Goal: Task Accomplishment & Management: Manage account settings

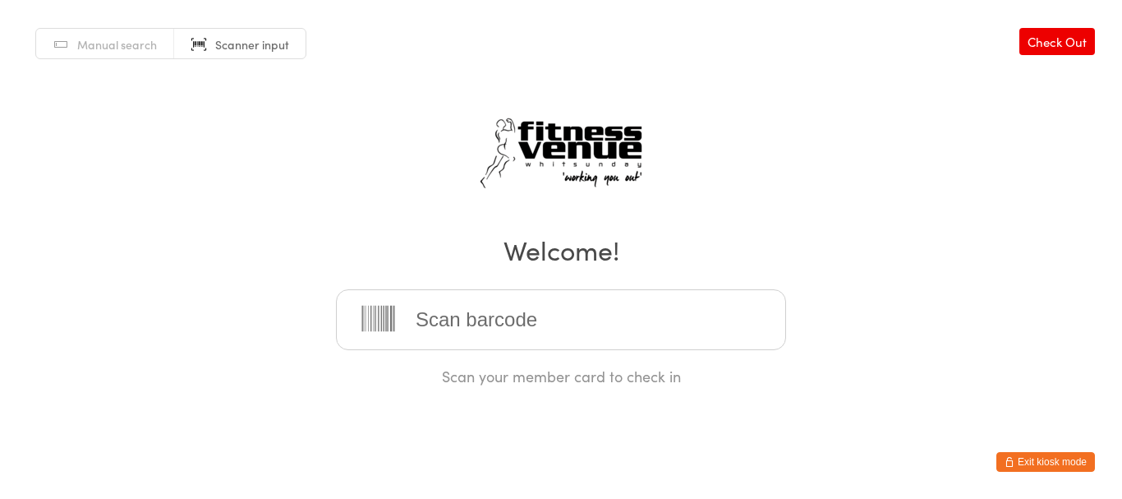
click at [1067, 468] on button "Exit kiosk mode" at bounding box center [1046, 462] width 99 height 20
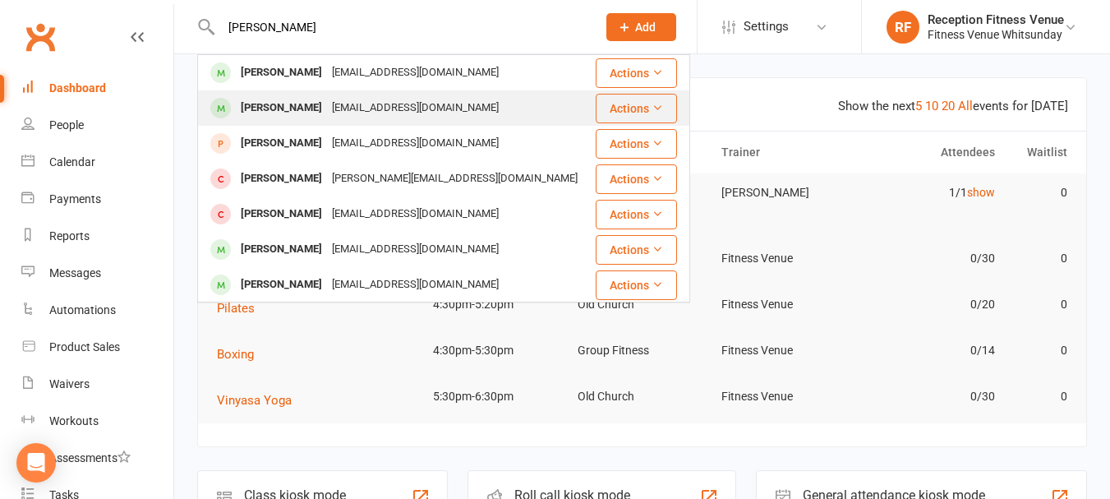
type input "[PERSON_NAME]"
click at [309, 110] on div "[PERSON_NAME]" at bounding box center [281, 108] width 91 height 24
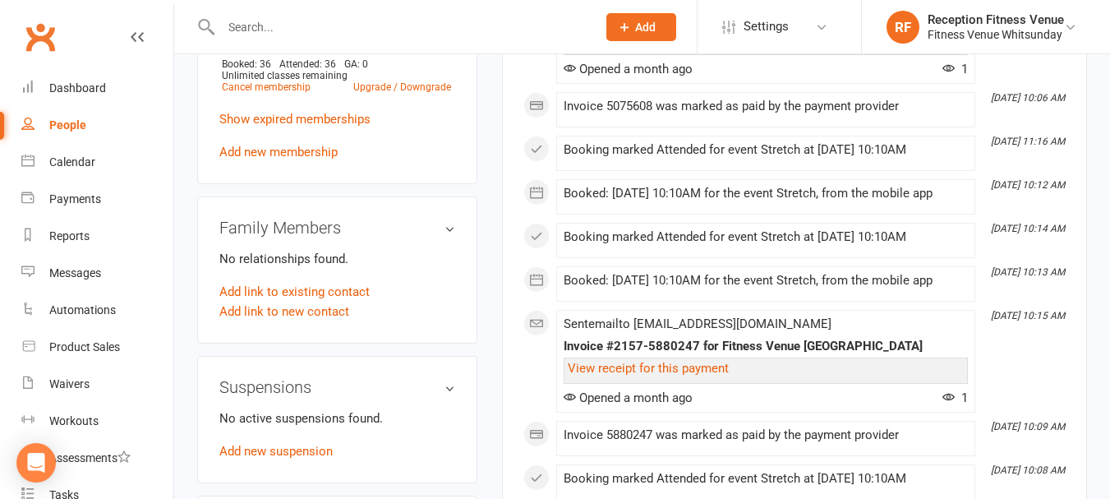
scroll to position [1068, 0]
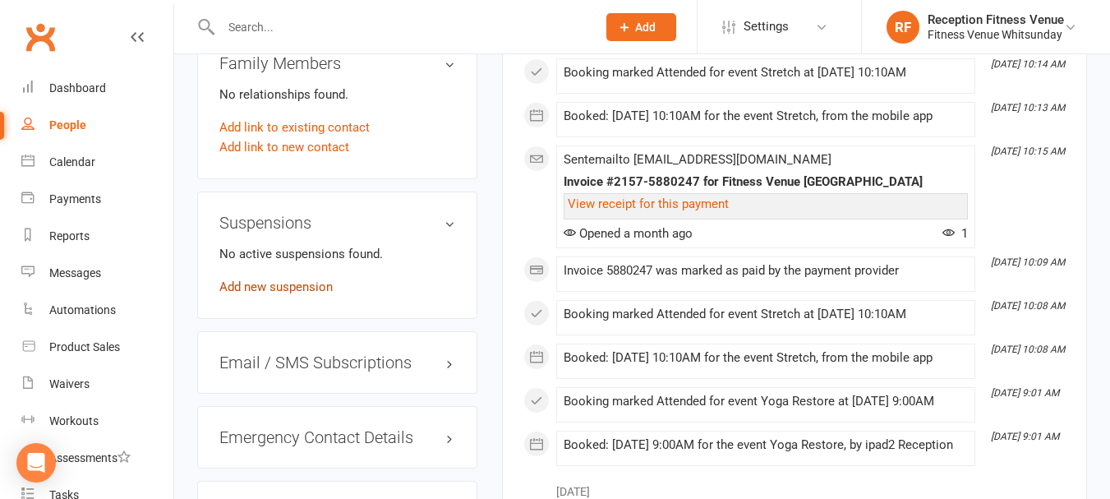
click at [302, 294] on link "Add new suspension" at bounding box center [275, 286] width 113 height 15
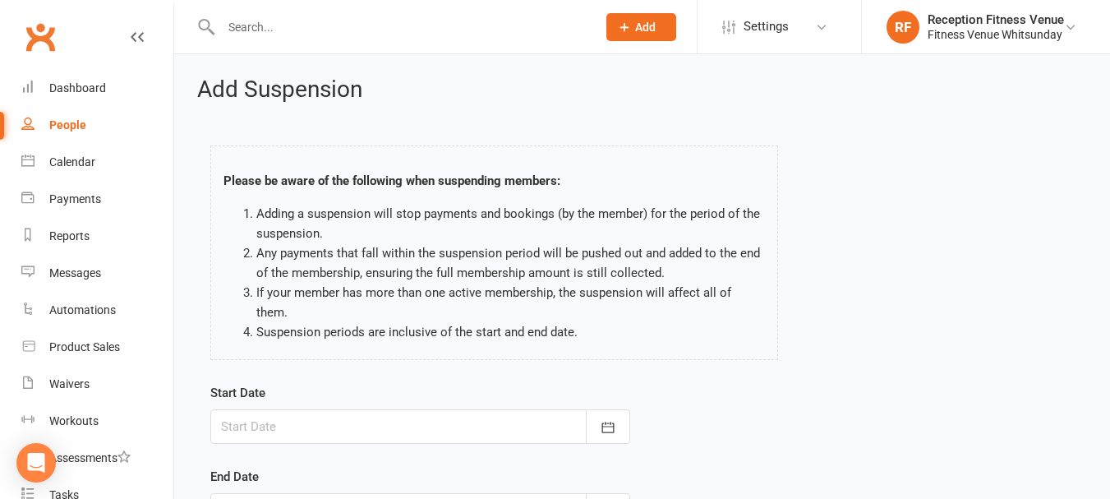
scroll to position [243, 0]
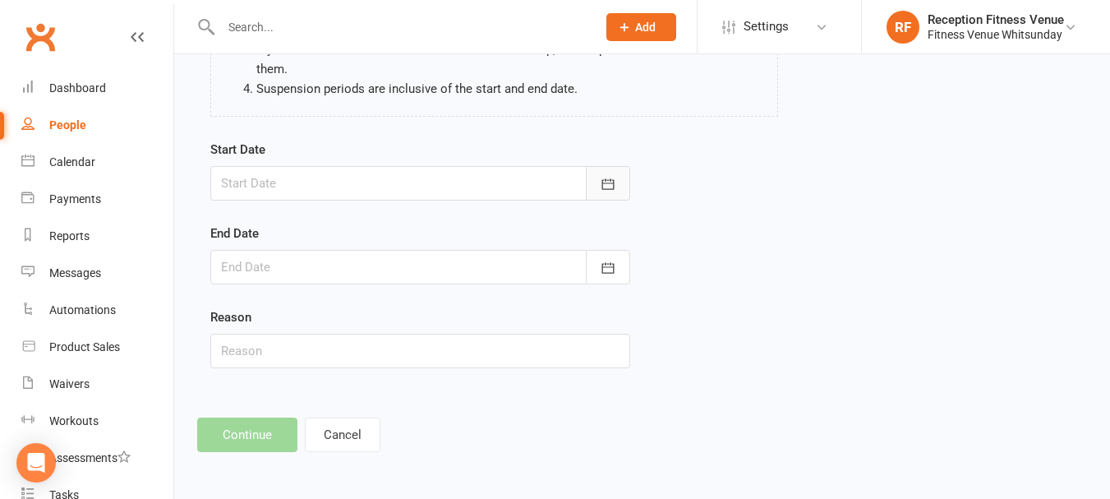
click at [601, 189] on icon "button" at bounding box center [608, 184] width 16 height 16
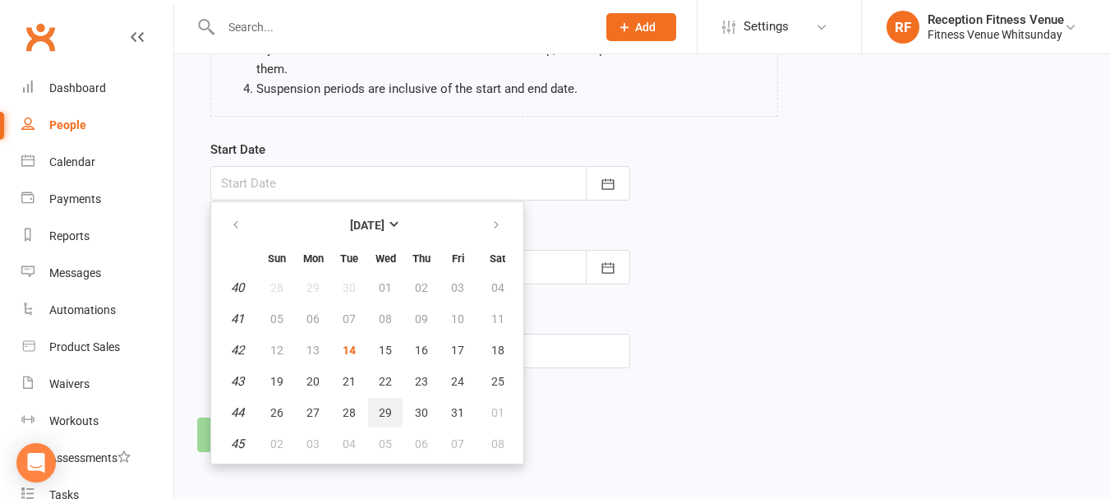
click at [385, 411] on span "29" at bounding box center [385, 412] width 13 height 13
type input "[DATE]"
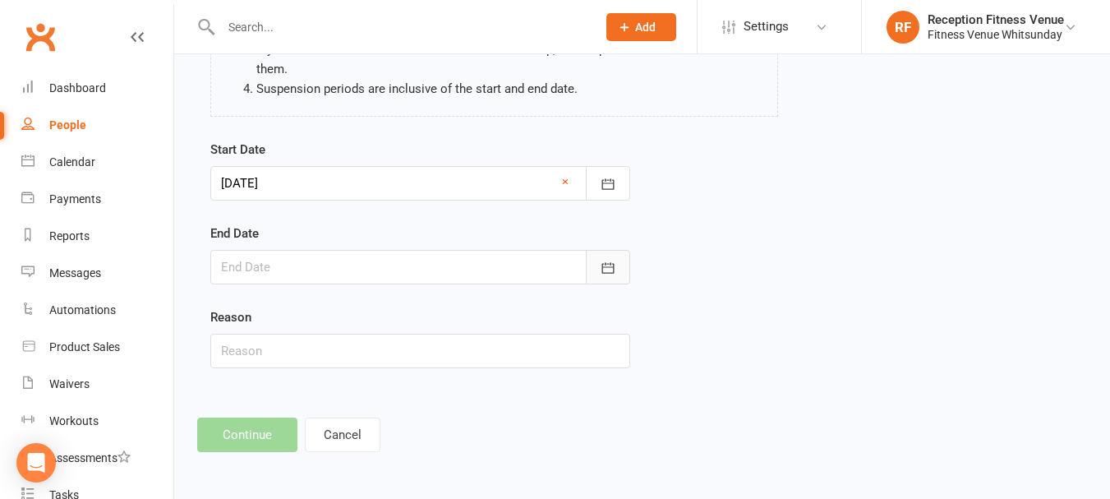
click at [608, 267] on icon "button" at bounding box center [607, 267] width 12 height 11
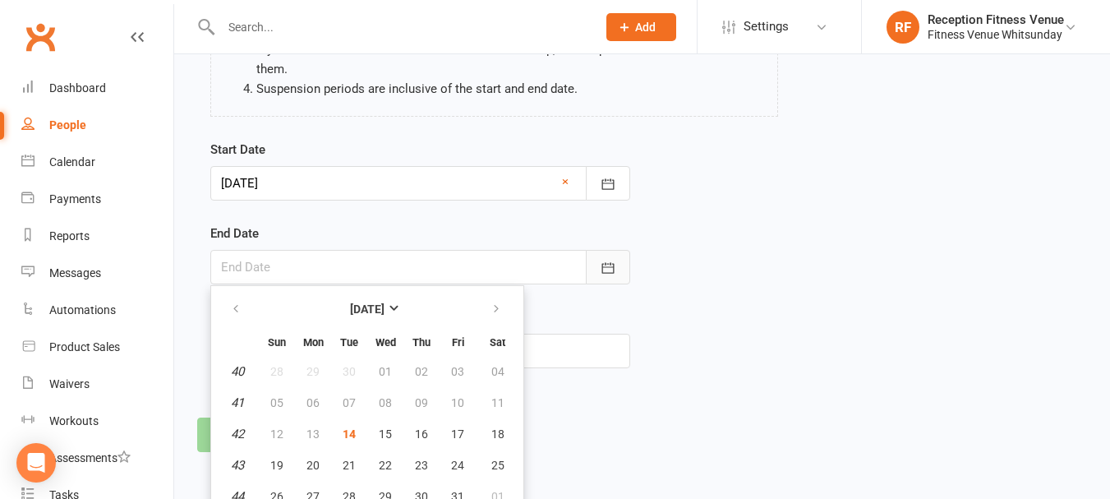
scroll to position [288, 0]
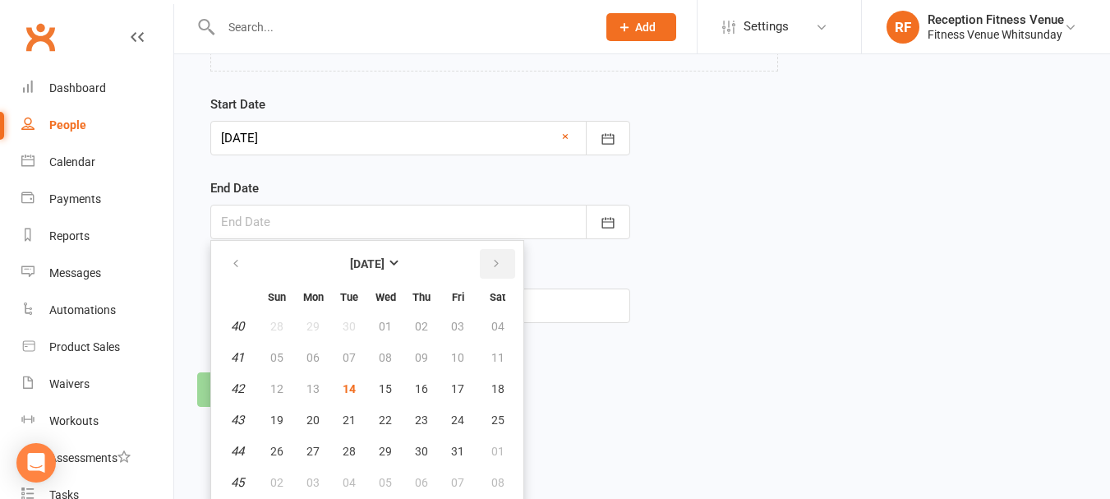
click at [503, 260] on button "button" at bounding box center [497, 264] width 35 height 30
click at [503, 261] on button "button" at bounding box center [497, 264] width 35 height 30
click at [500, 420] on span "28" at bounding box center [497, 419] width 13 height 13
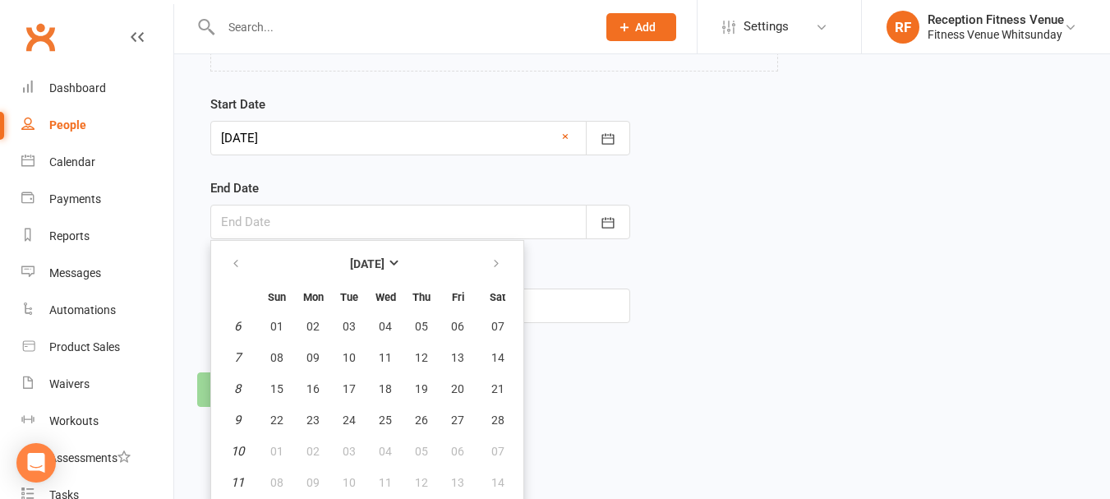
type input "[DATE]"
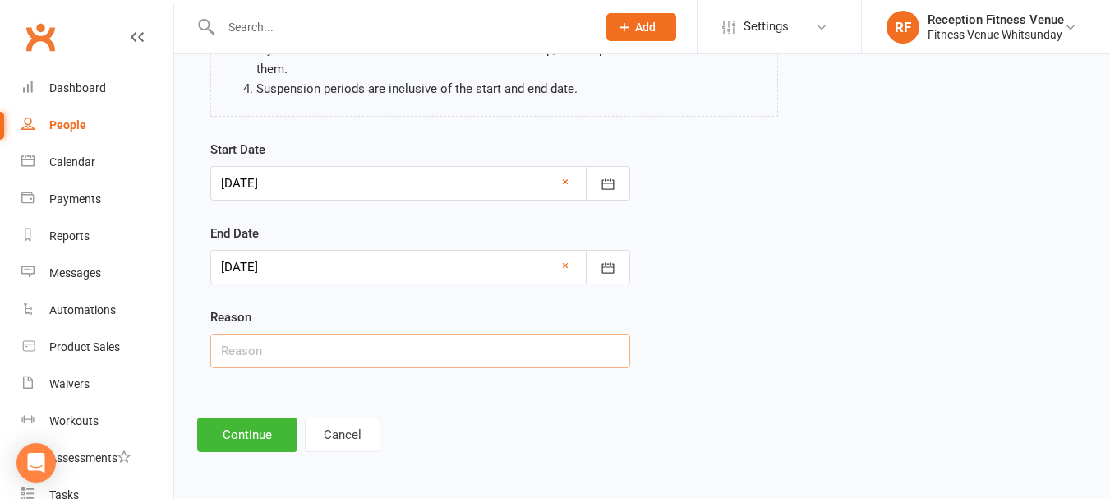
click at [346, 336] on input "text" at bounding box center [420, 351] width 420 height 35
type input "Holidays"
click at [251, 440] on button "Continue" at bounding box center [247, 434] width 100 height 35
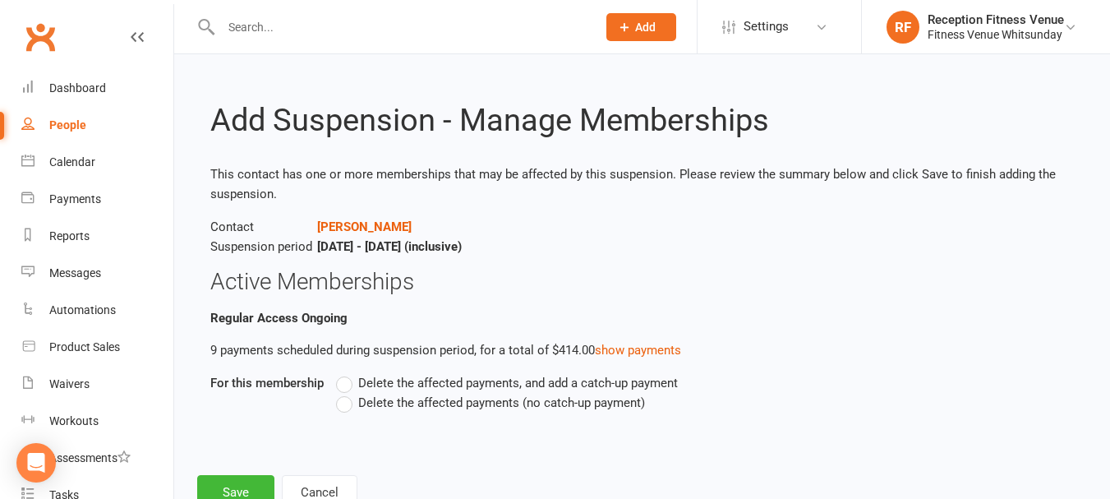
scroll to position [58, 0]
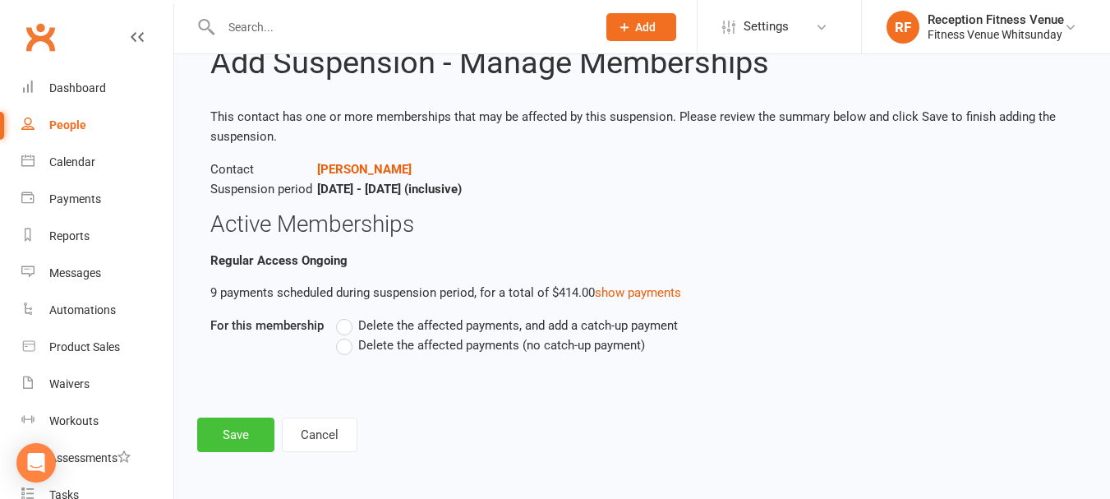
click at [214, 423] on button "Save" at bounding box center [235, 434] width 77 height 35
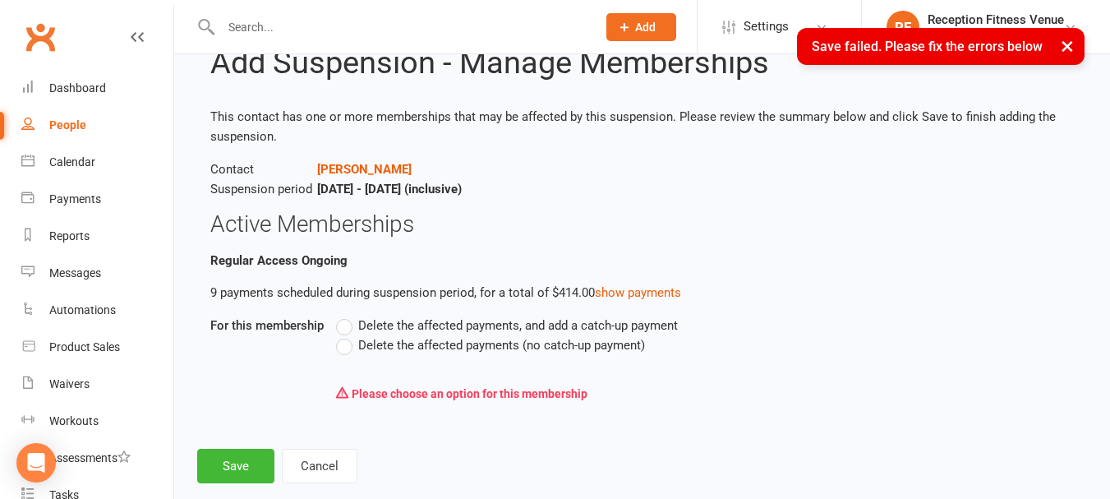
click at [516, 347] on span "Delete the affected payments (no catch-up payment)" at bounding box center [501, 343] width 287 height 17
click at [347, 335] on input "Delete the affected payments (no catch-up payment)" at bounding box center [341, 335] width 11 height 0
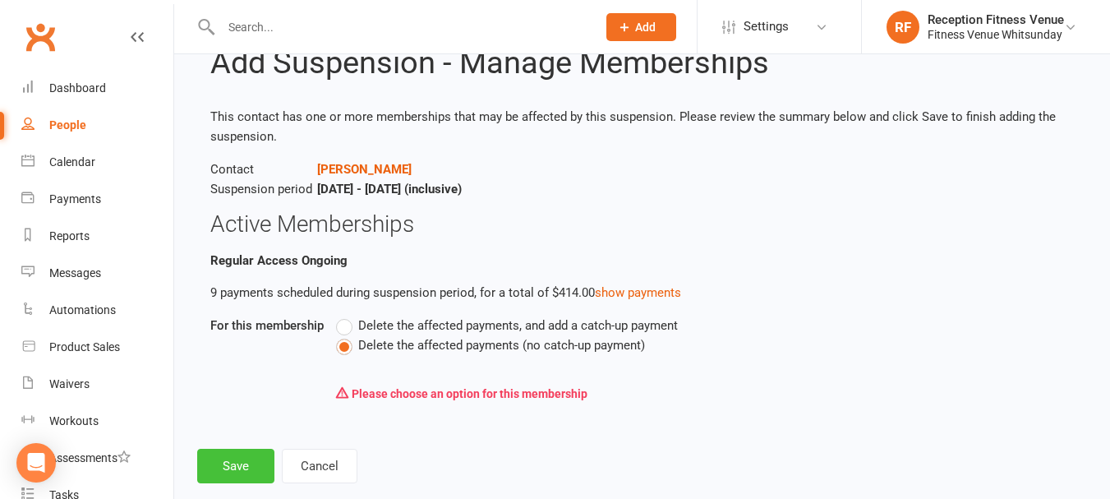
click at [219, 467] on button "Save" at bounding box center [235, 466] width 77 height 35
